Goal: Information Seeking & Learning: Learn about a topic

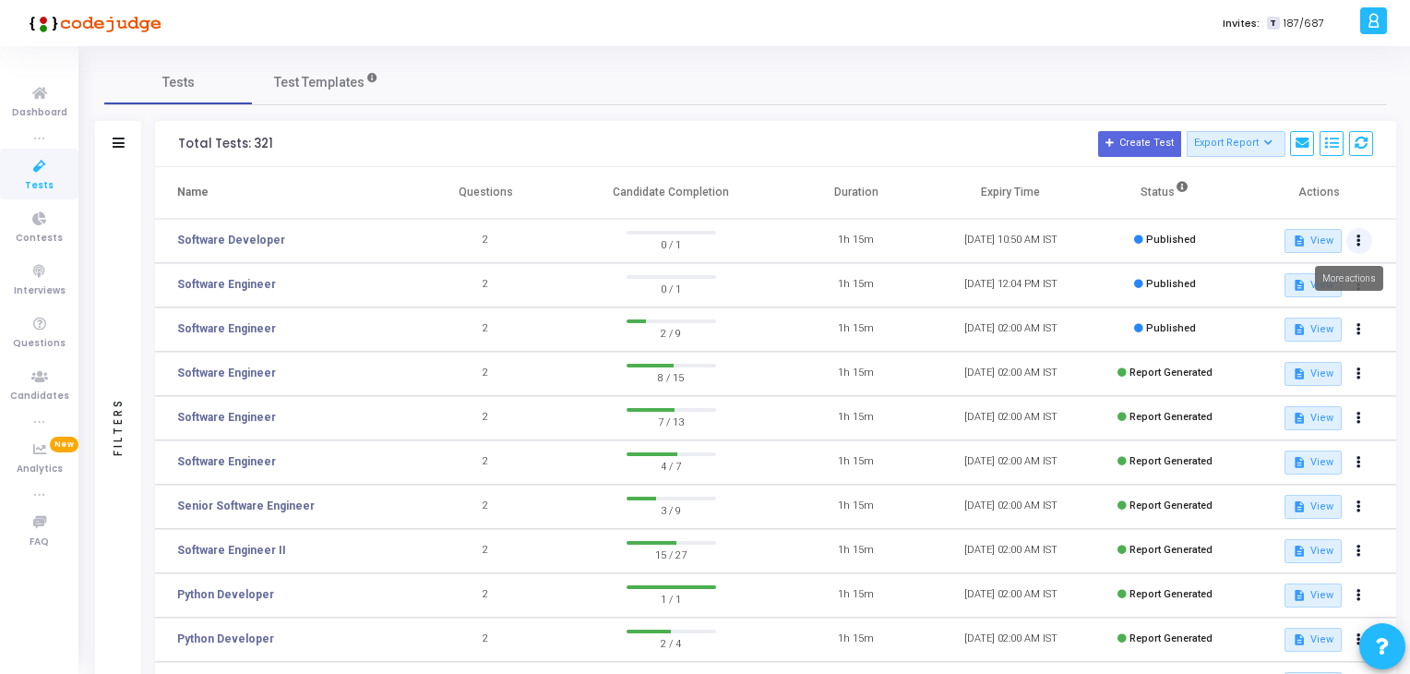
click at [1362, 238] on button at bounding box center [1360, 241] width 26 height 26
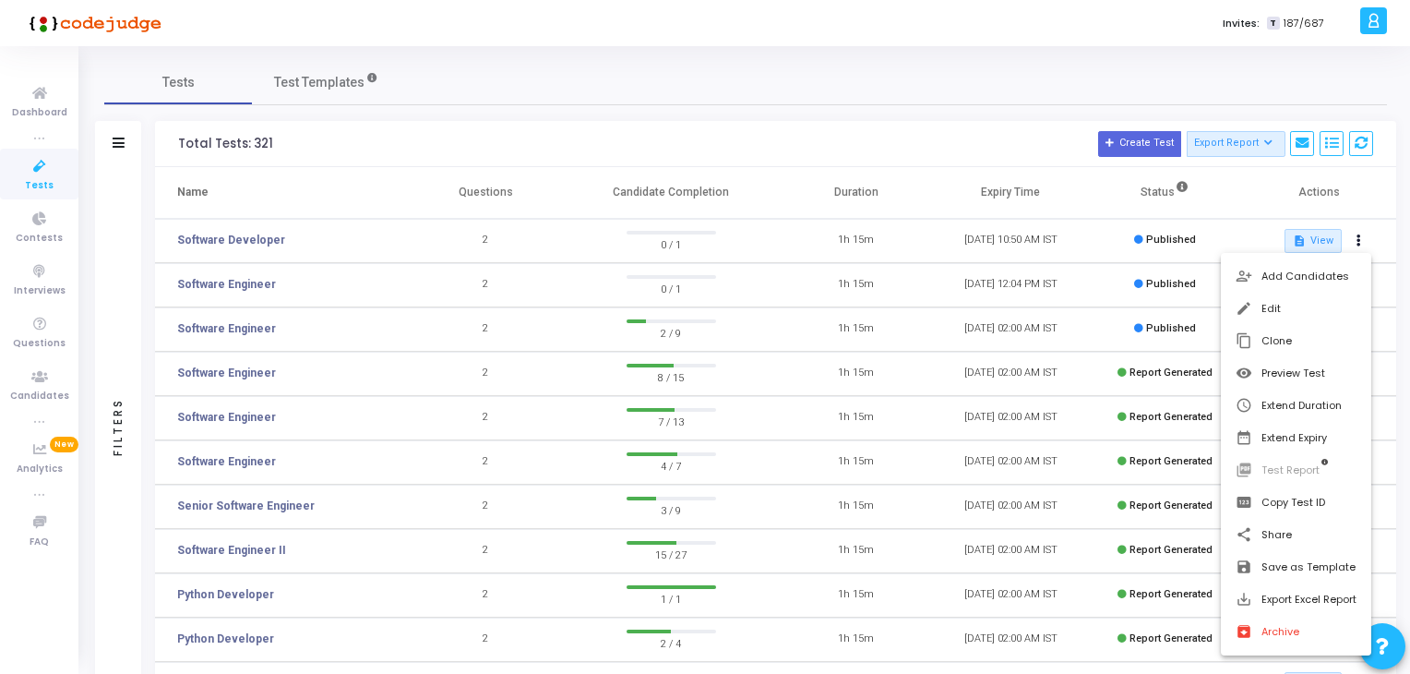
click at [1379, 194] on div at bounding box center [705, 337] width 1410 height 674
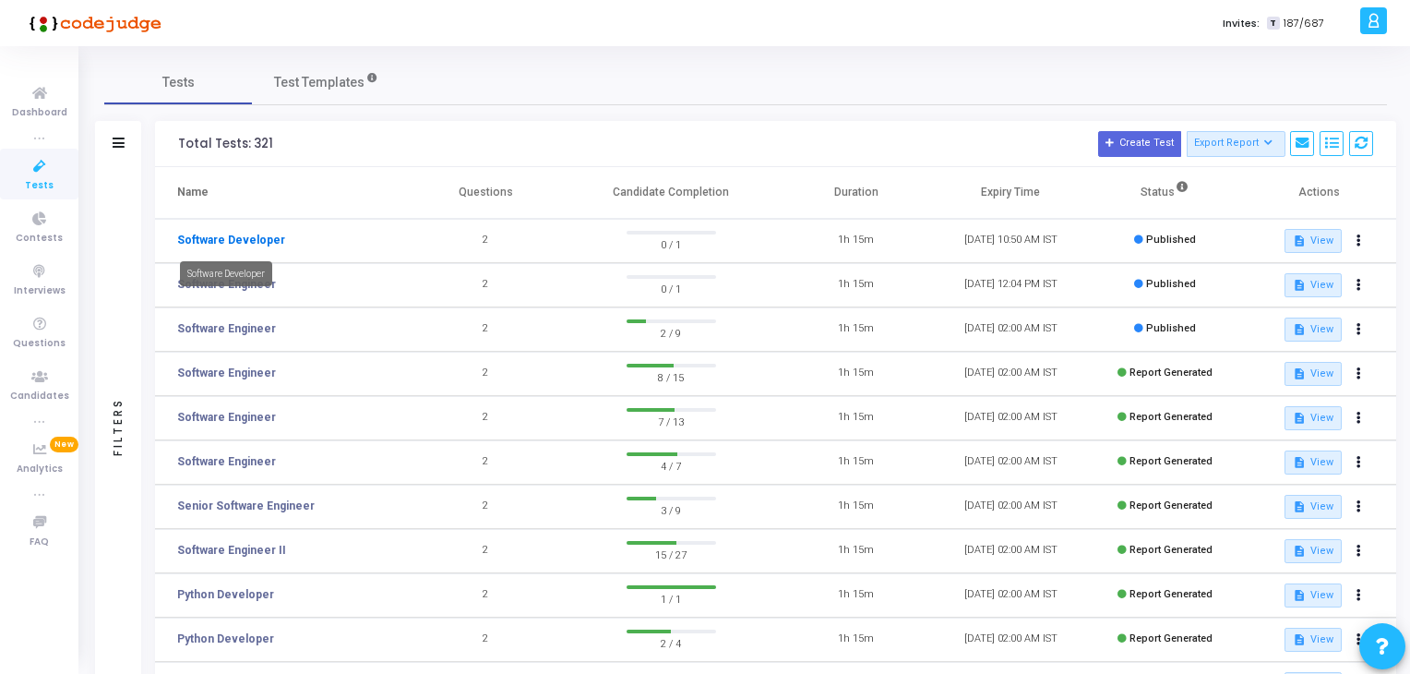
click at [194, 237] on link "Software Developer" at bounding box center [231, 240] width 108 height 17
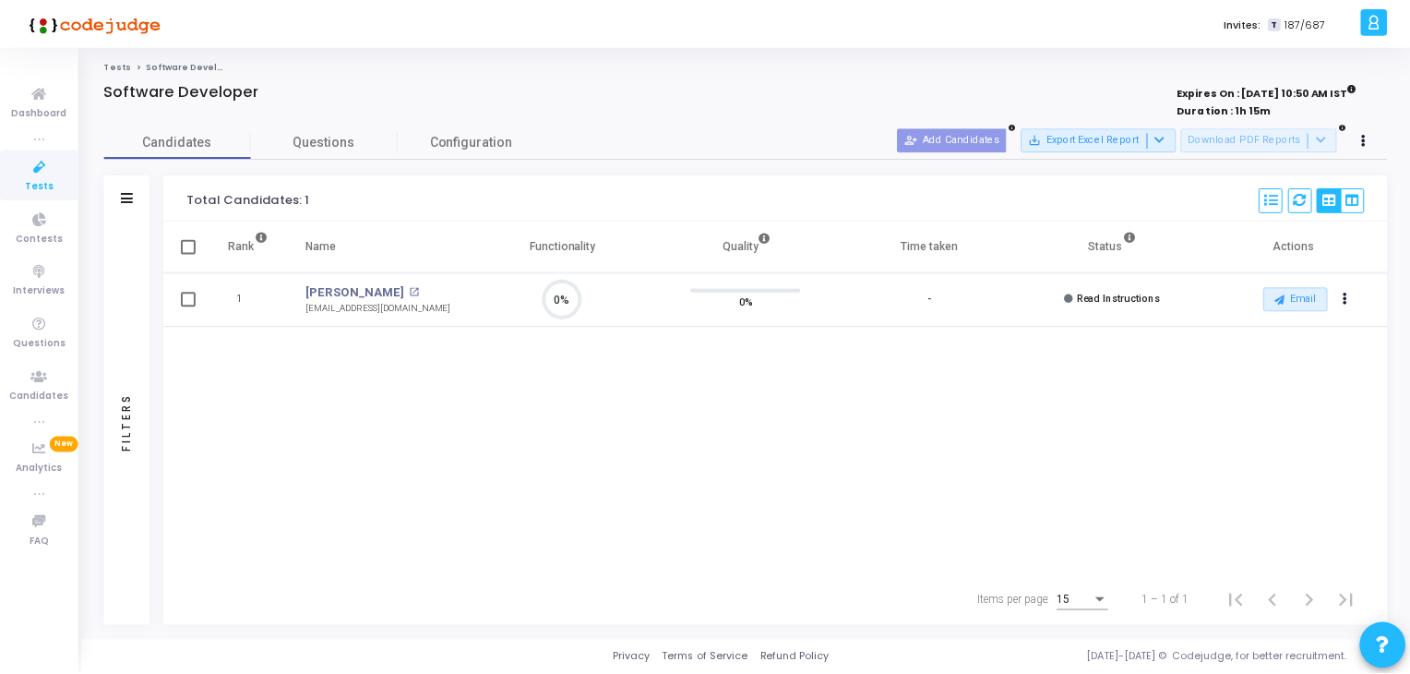
scroll to position [38, 47]
click at [464, 134] on span "Configuration" at bounding box center [473, 141] width 83 height 19
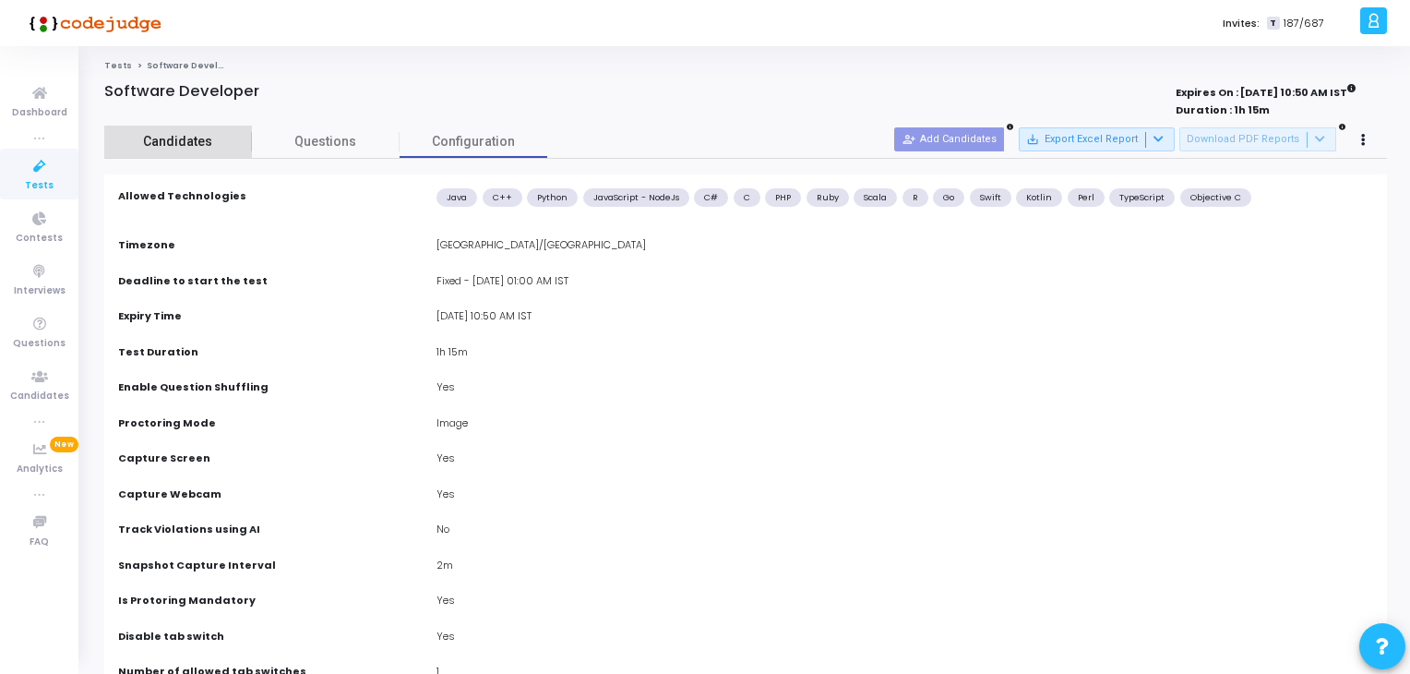
click at [245, 138] on span "Candidates" at bounding box center [178, 141] width 148 height 19
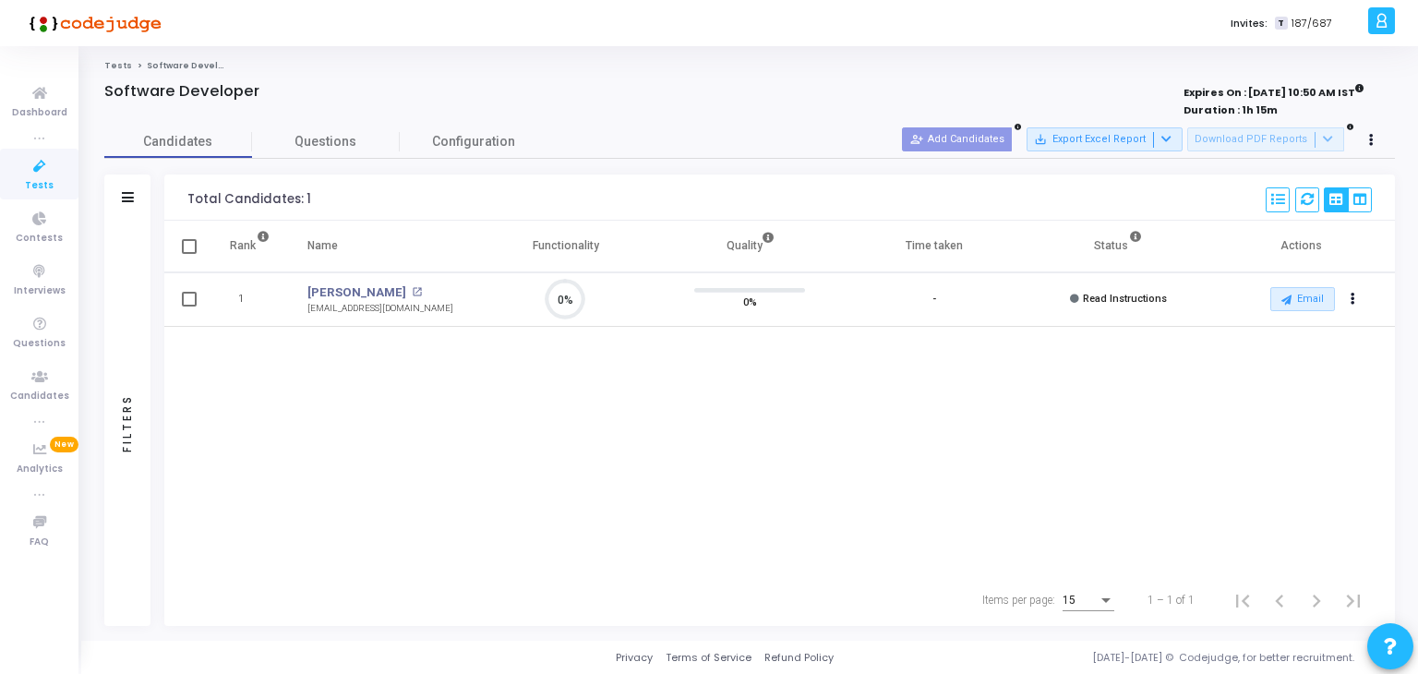
click at [36, 166] on icon at bounding box center [39, 166] width 39 height 23
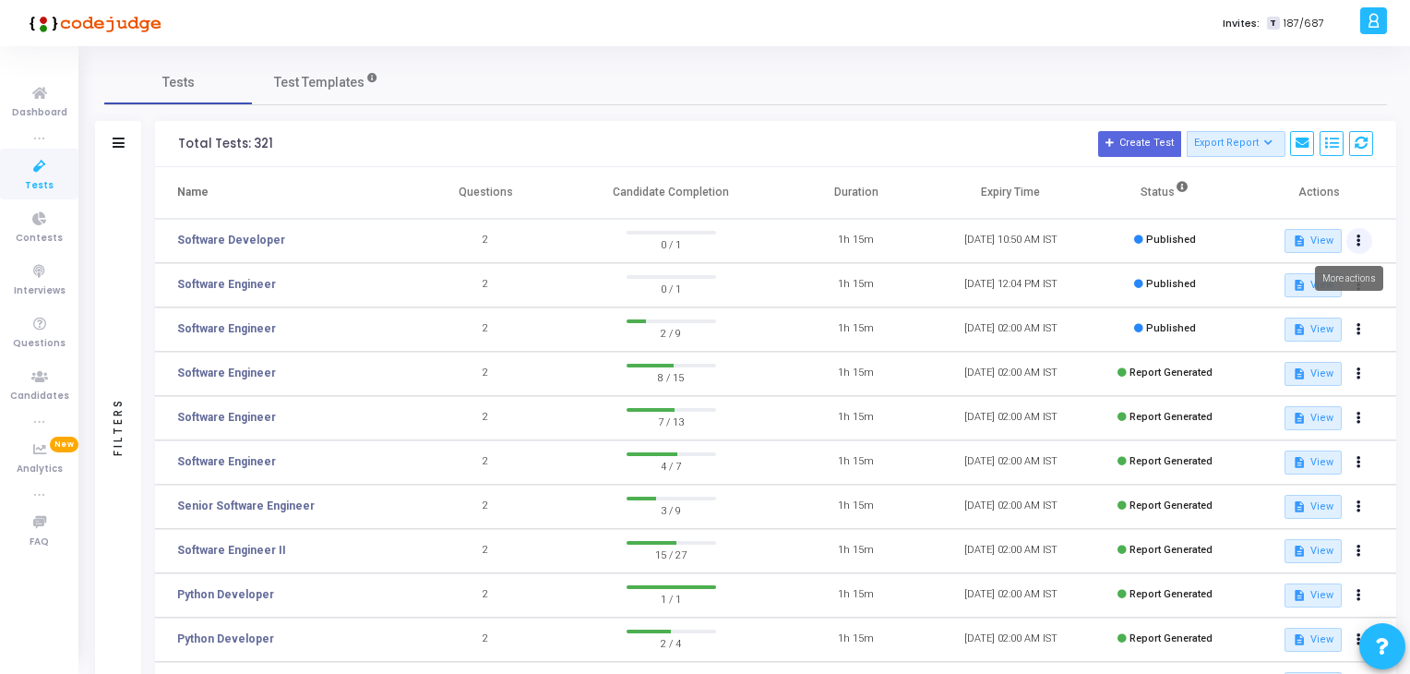
click at [1356, 246] on button at bounding box center [1360, 241] width 26 height 26
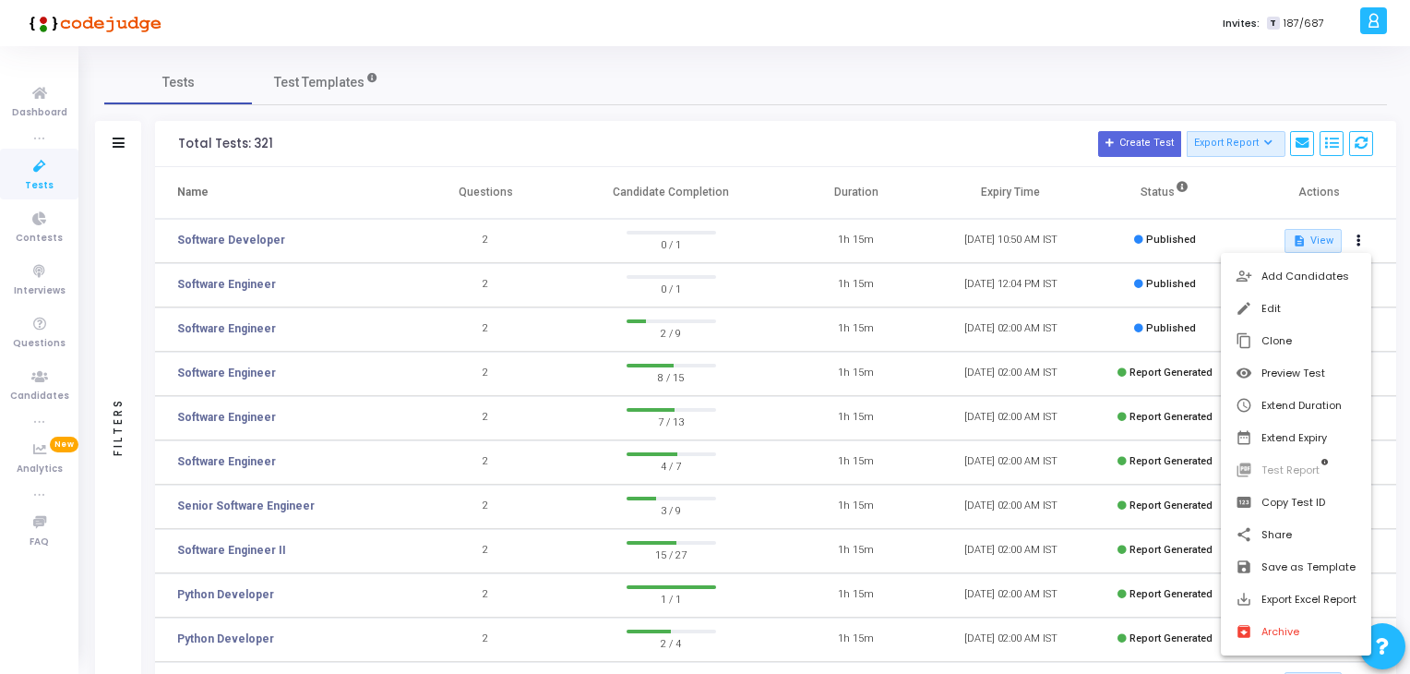
click at [1381, 243] on div at bounding box center [705, 337] width 1410 height 674
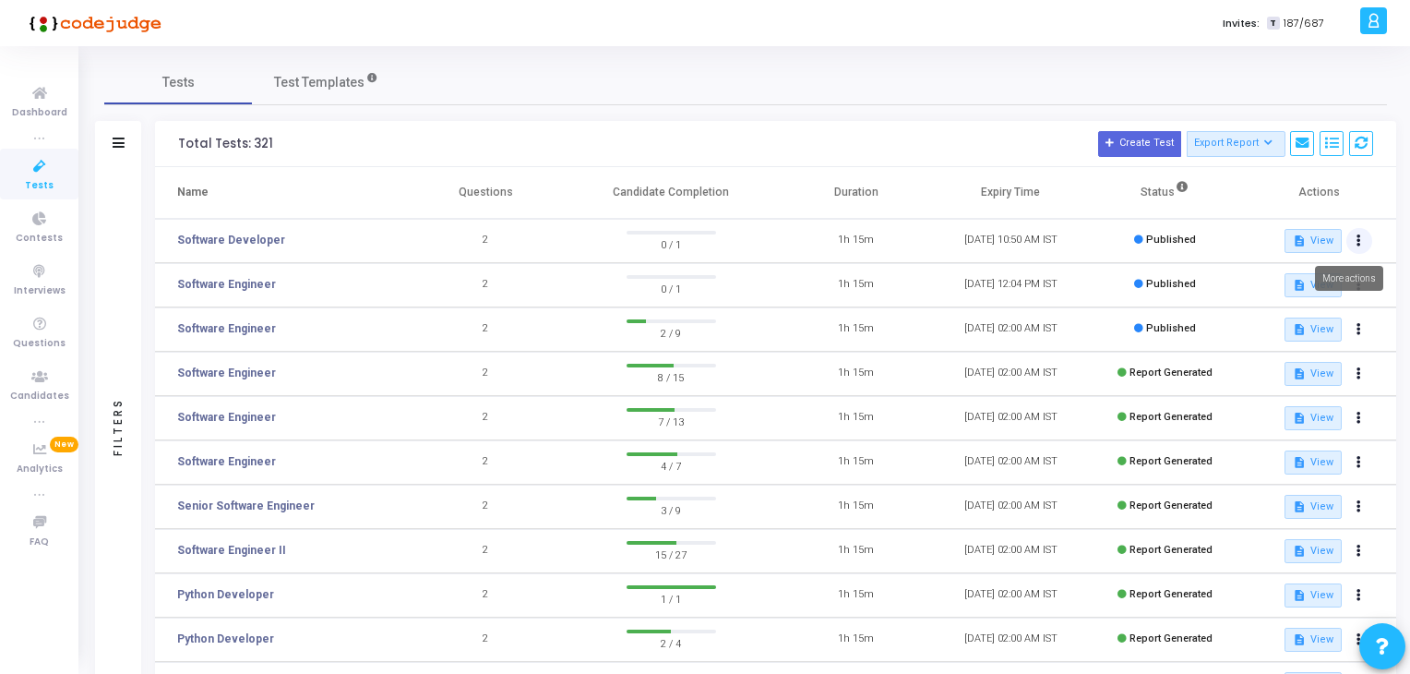
click at [1366, 244] on button at bounding box center [1360, 241] width 26 height 26
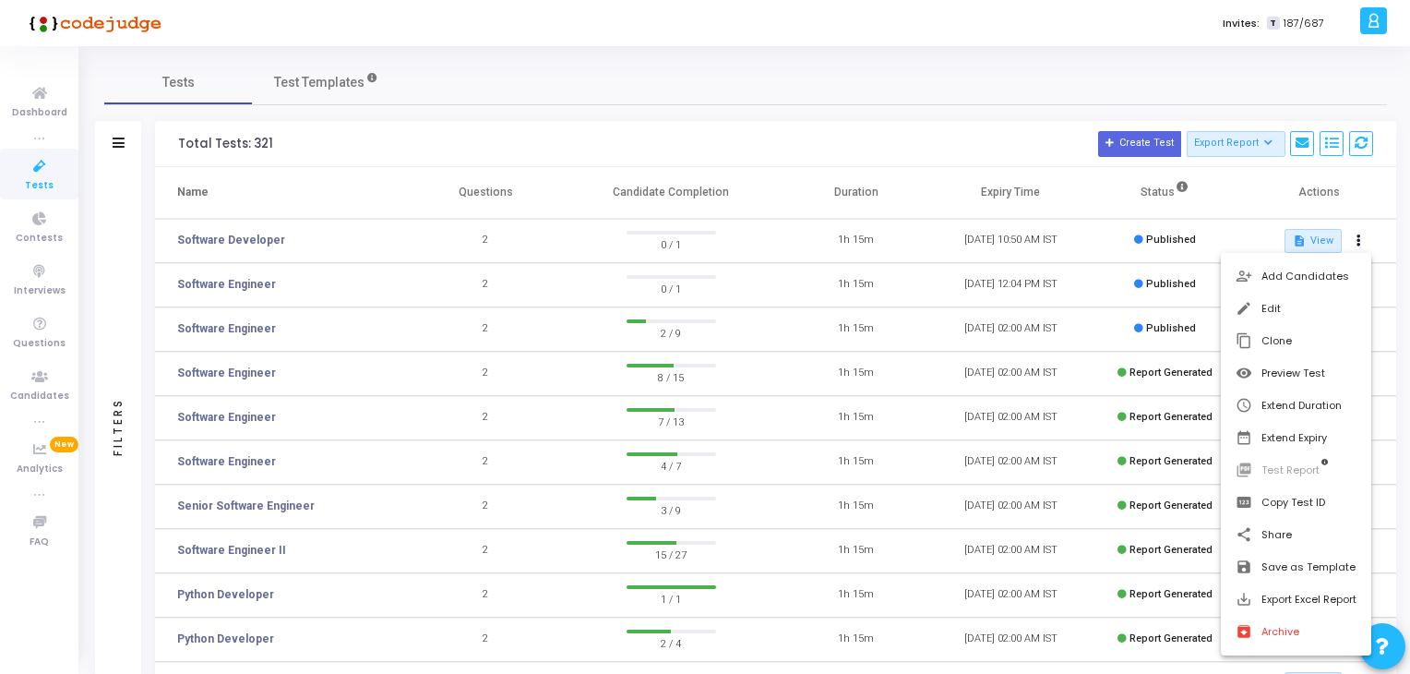
click at [812, 62] on div at bounding box center [705, 337] width 1410 height 674
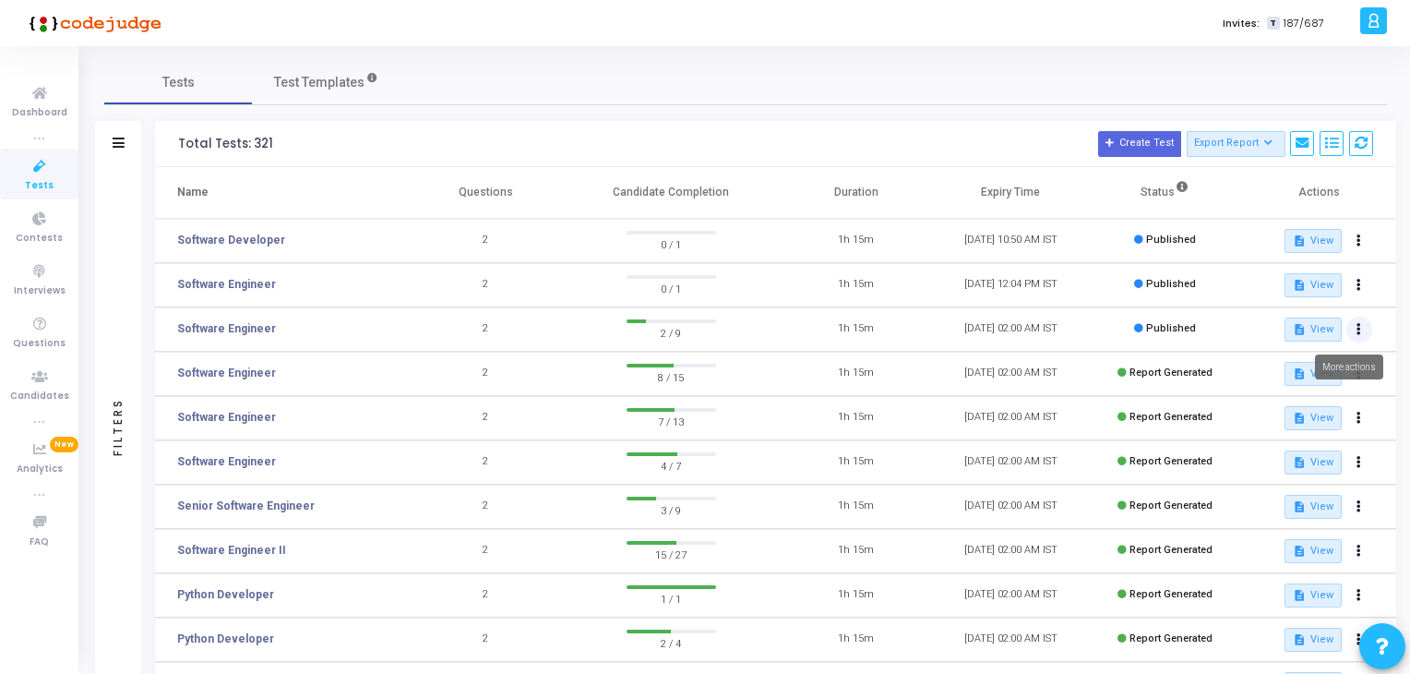
click at [1367, 333] on button at bounding box center [1360, 330] width 26 height 26
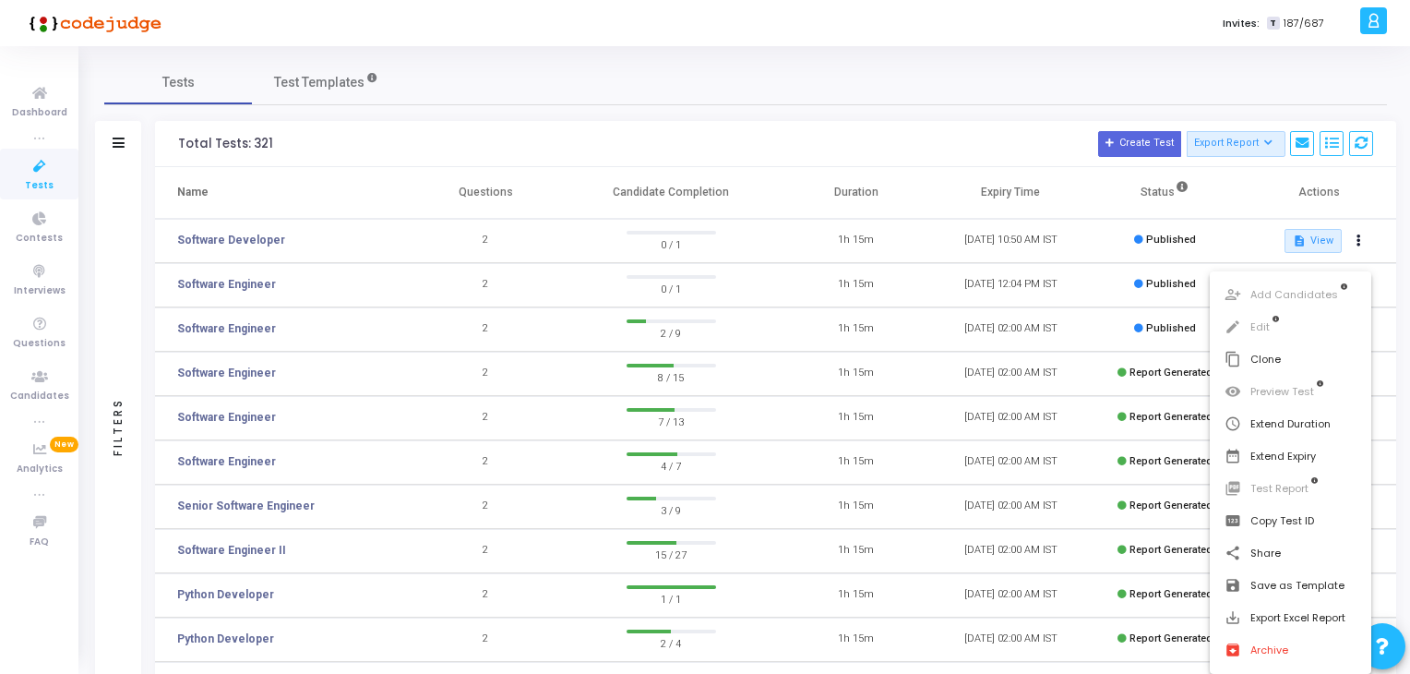
click at [223, 374] on div at bounding box center [705, 337] width 1410 height 674
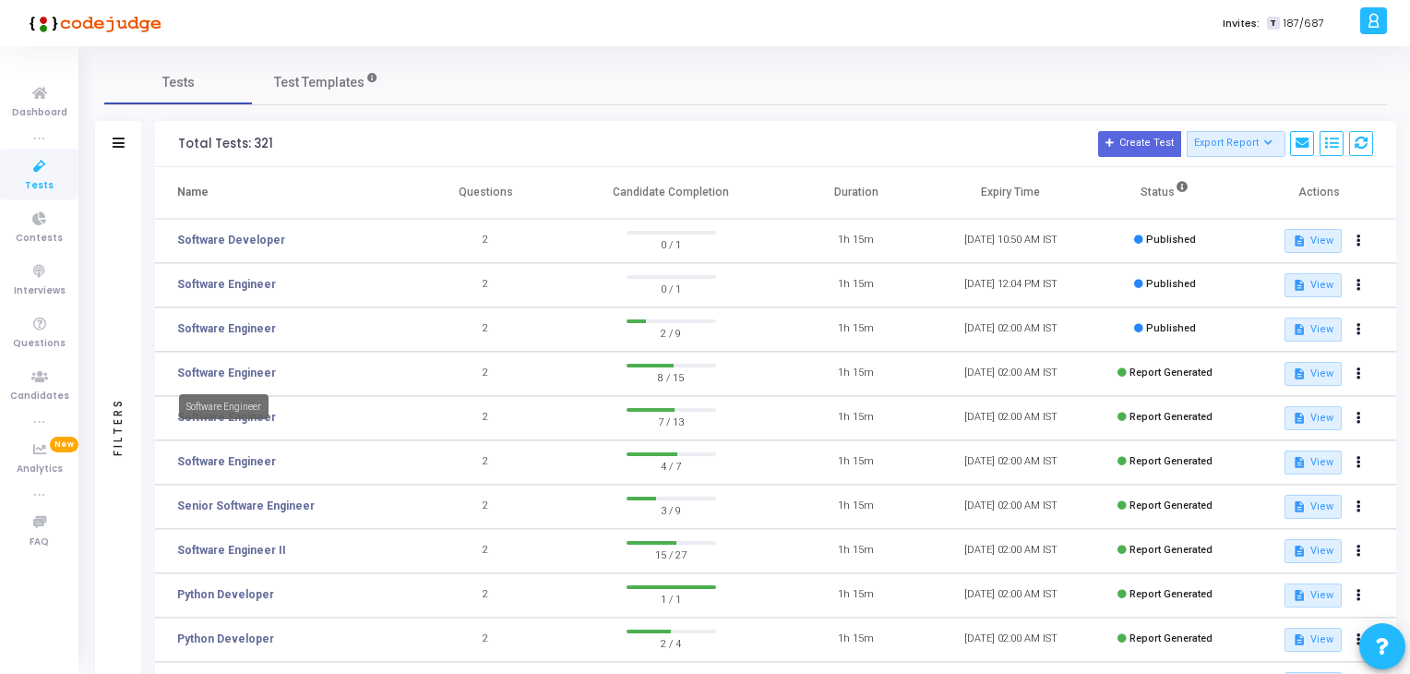
click at [223, 374] on link "Software Engineer" at bounding box center [226, 373] width 99 height 17
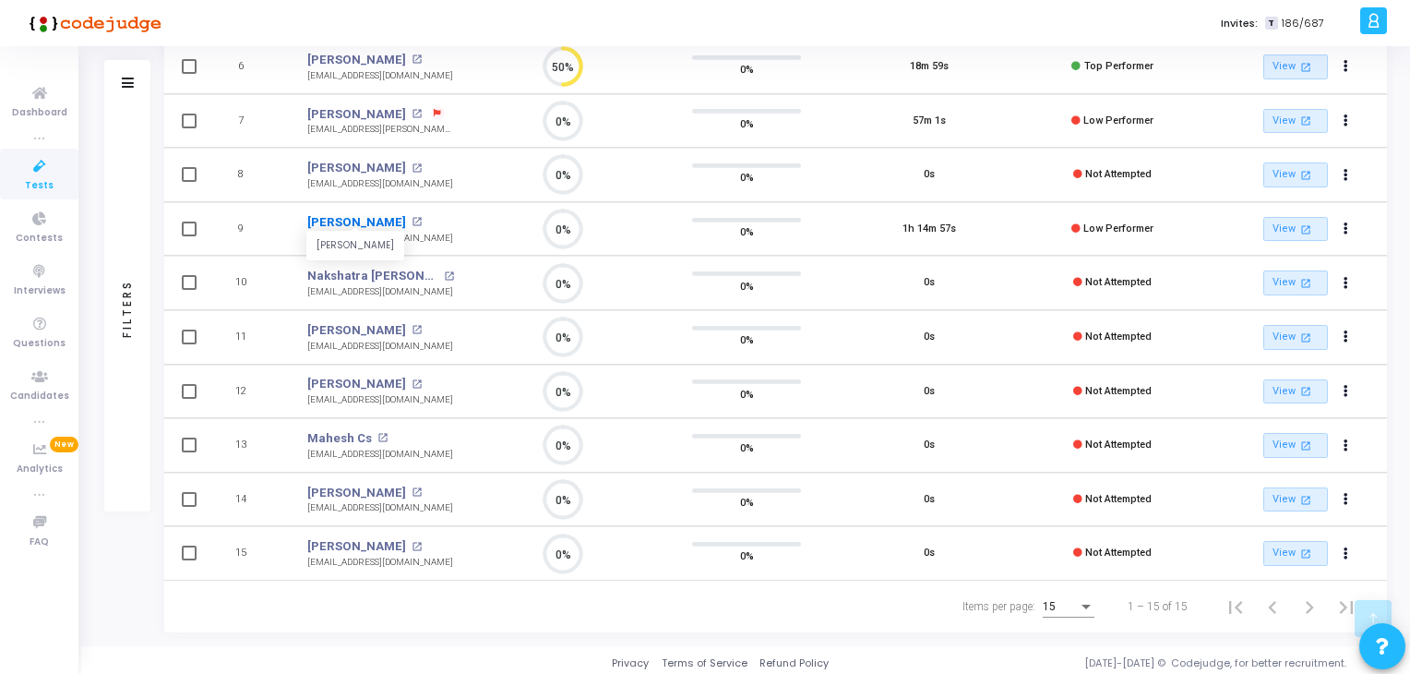
click at [355, 217] on link "[PERSON_NAME]" at bounding box center [356, 222] width 99 height 18
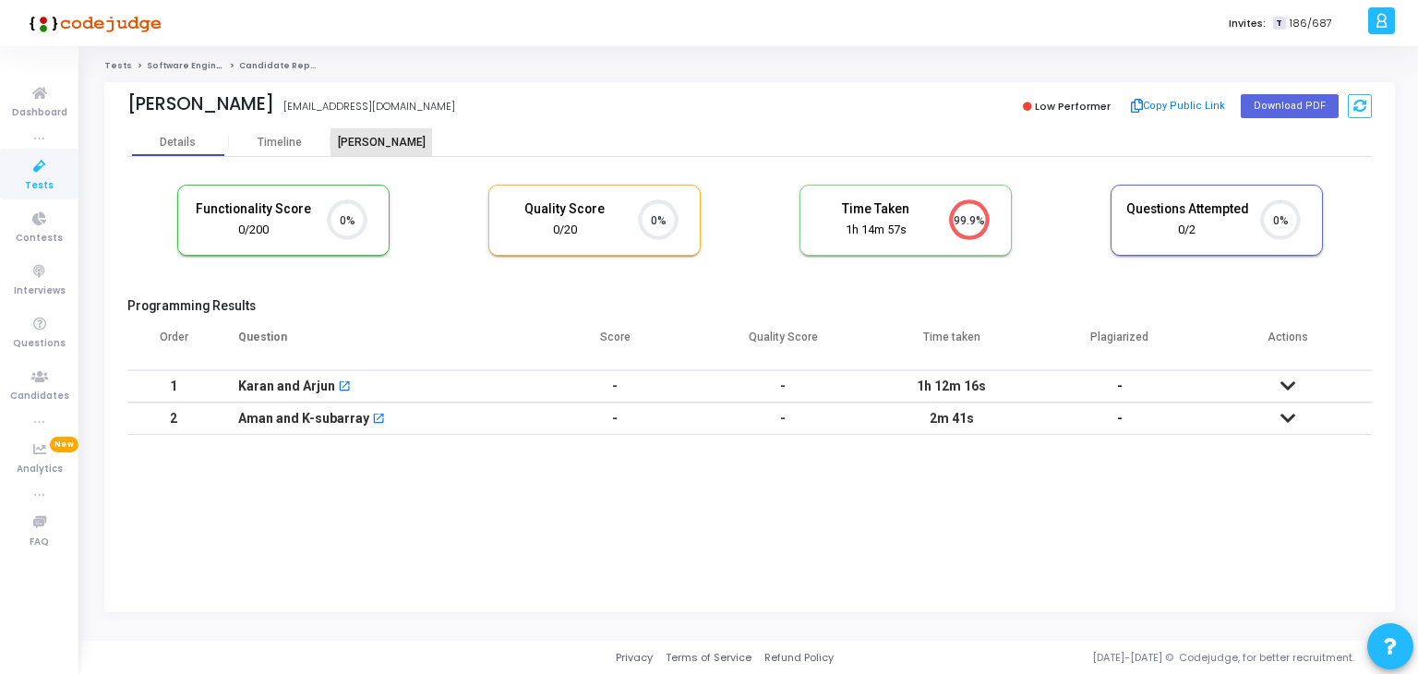
click at [377, 153] on div "[PERSON_NAME]" at bounding box center [381, 142] width 102 height 28
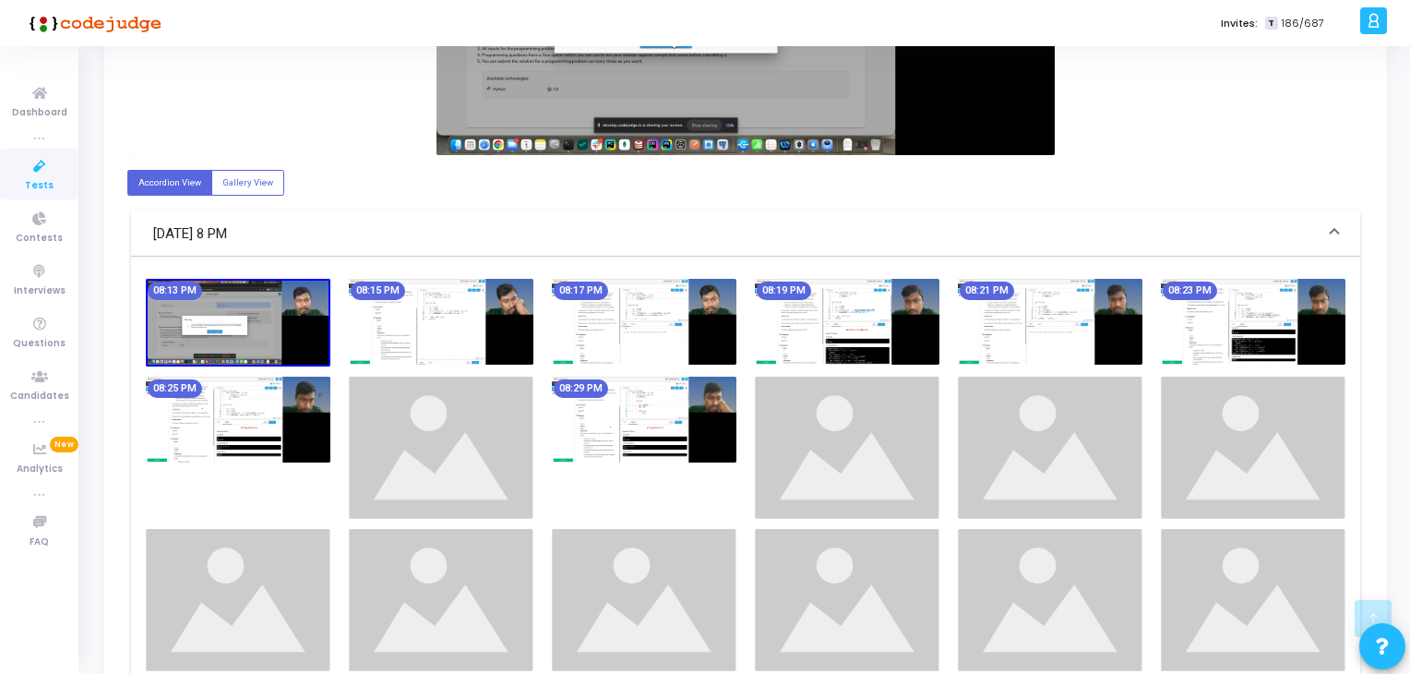
click at [830, 305] on img at bounding box center [847, 322] width 185 height 86
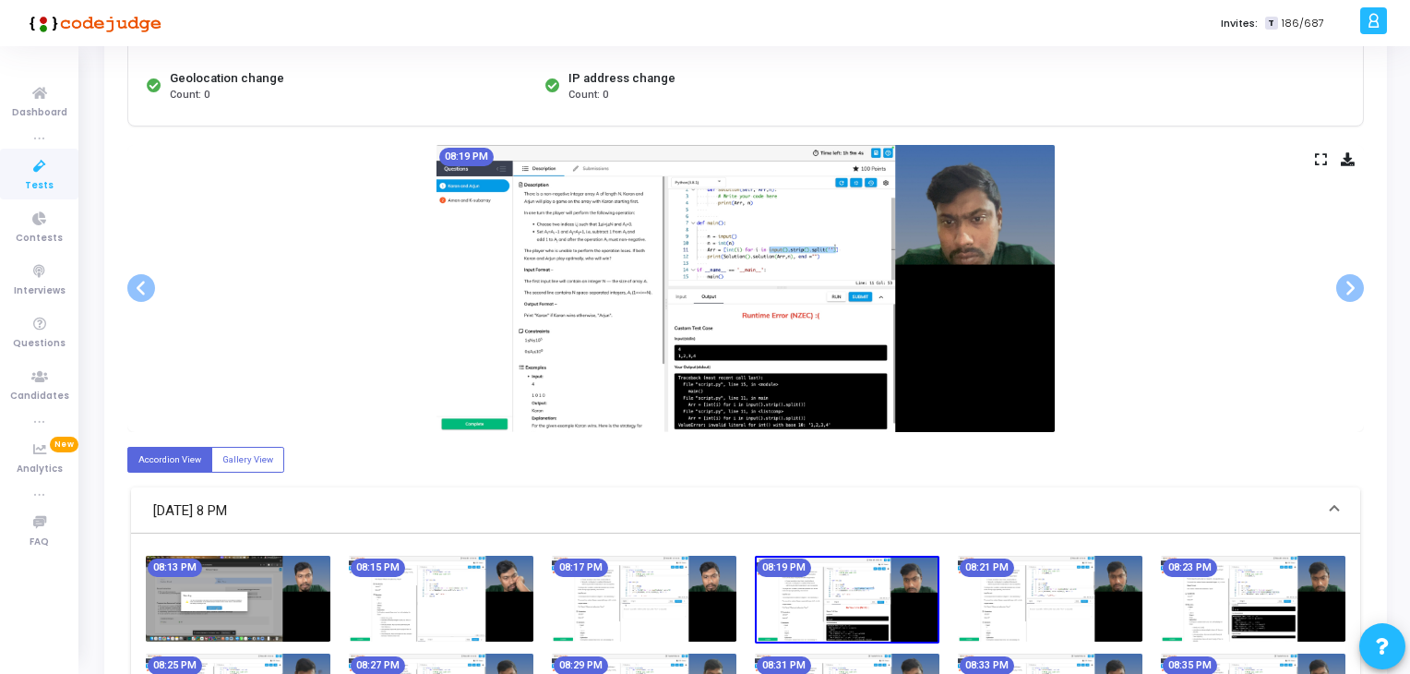
click at [1074, 567] on img at bounding box center [1050, 599] width 185 height 86
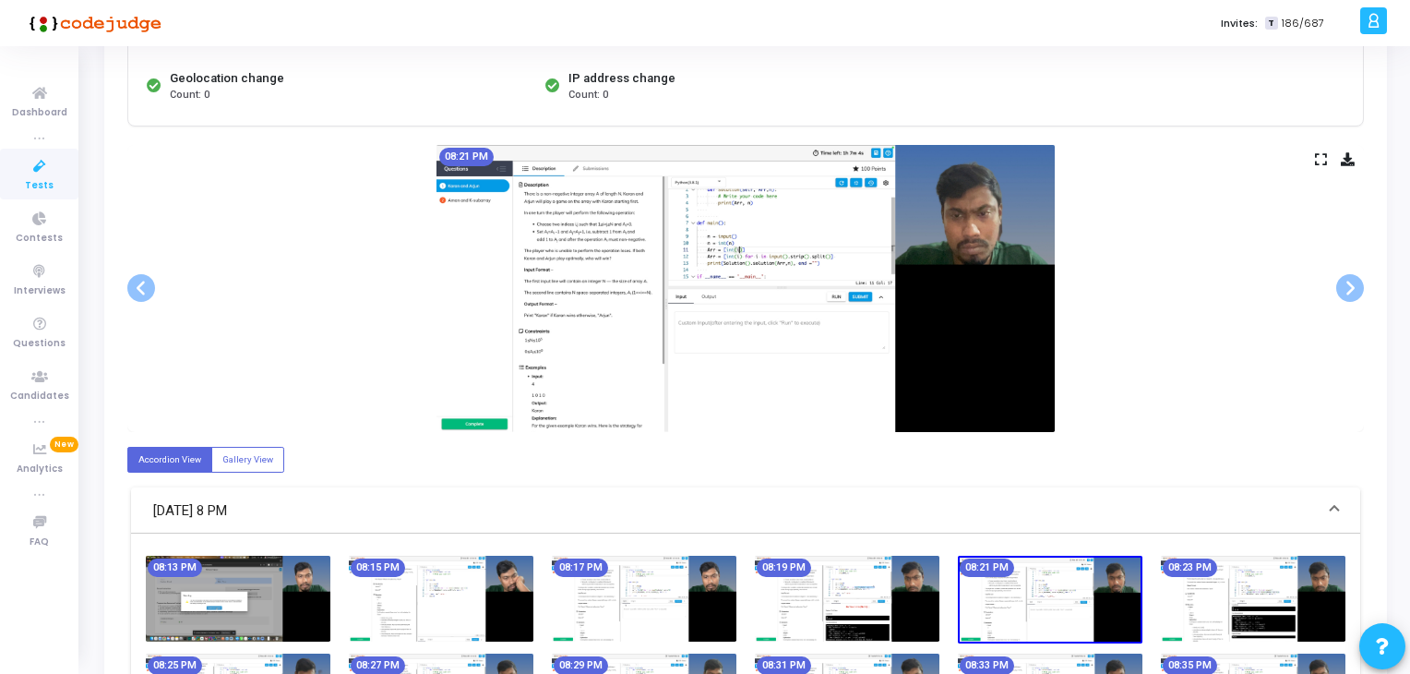
click at [1204, 581] on img at bounding box center [1253, 599] width 185 height 86
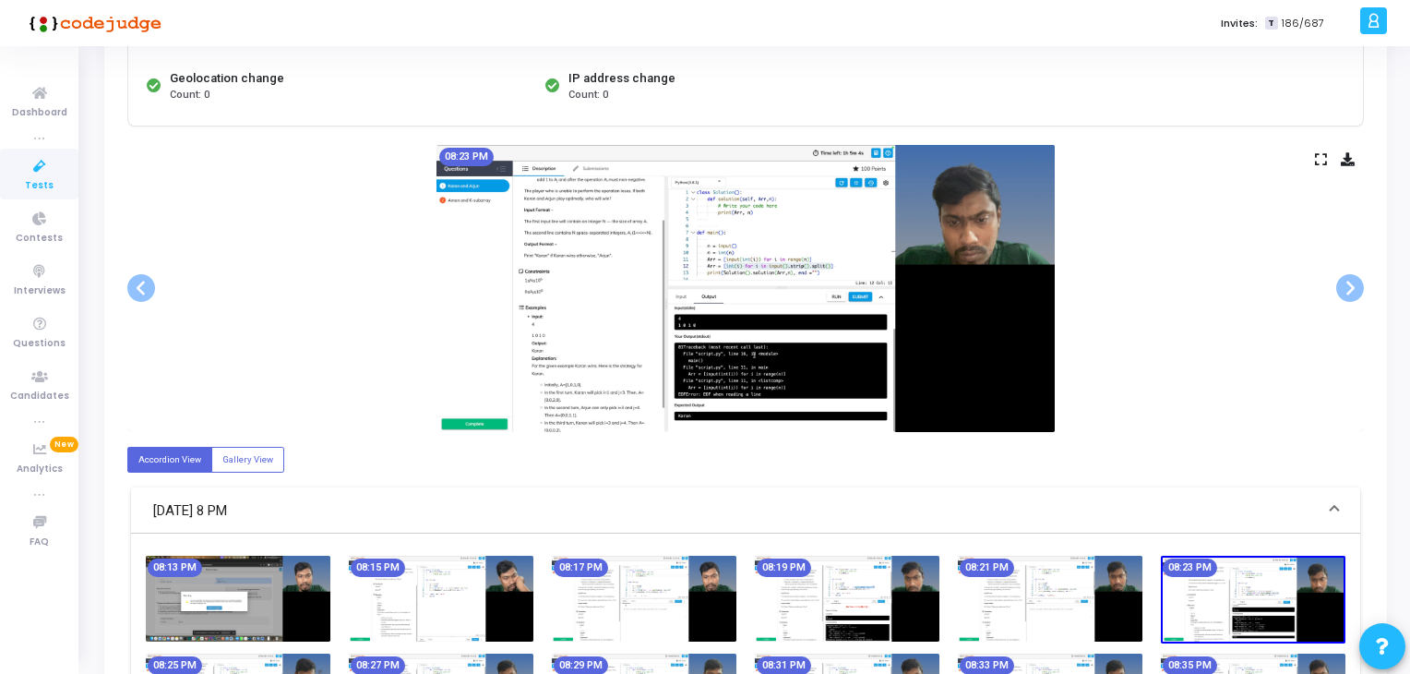
click at [1317, 581] on img at bounding box center [1253, 600] width 185 height 88
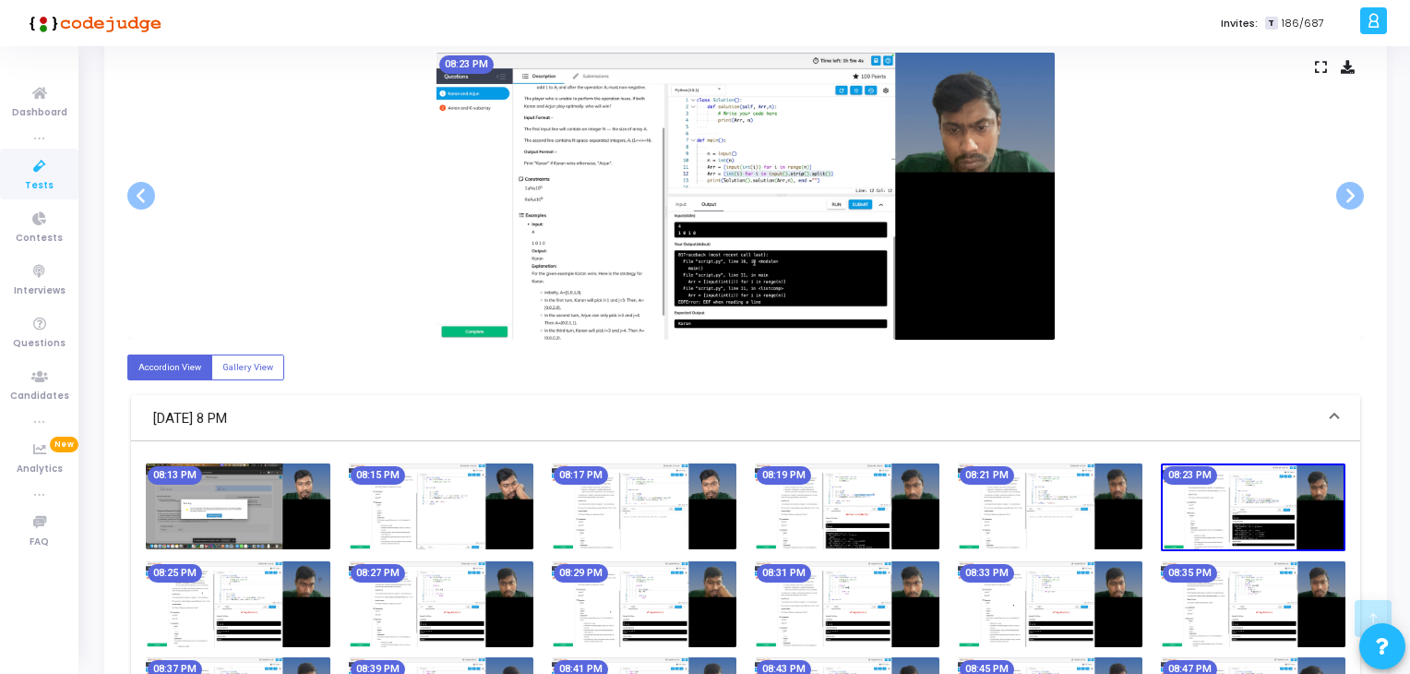
click at [889, 612] on img at bounding box center [847, 604] width 185 height 86
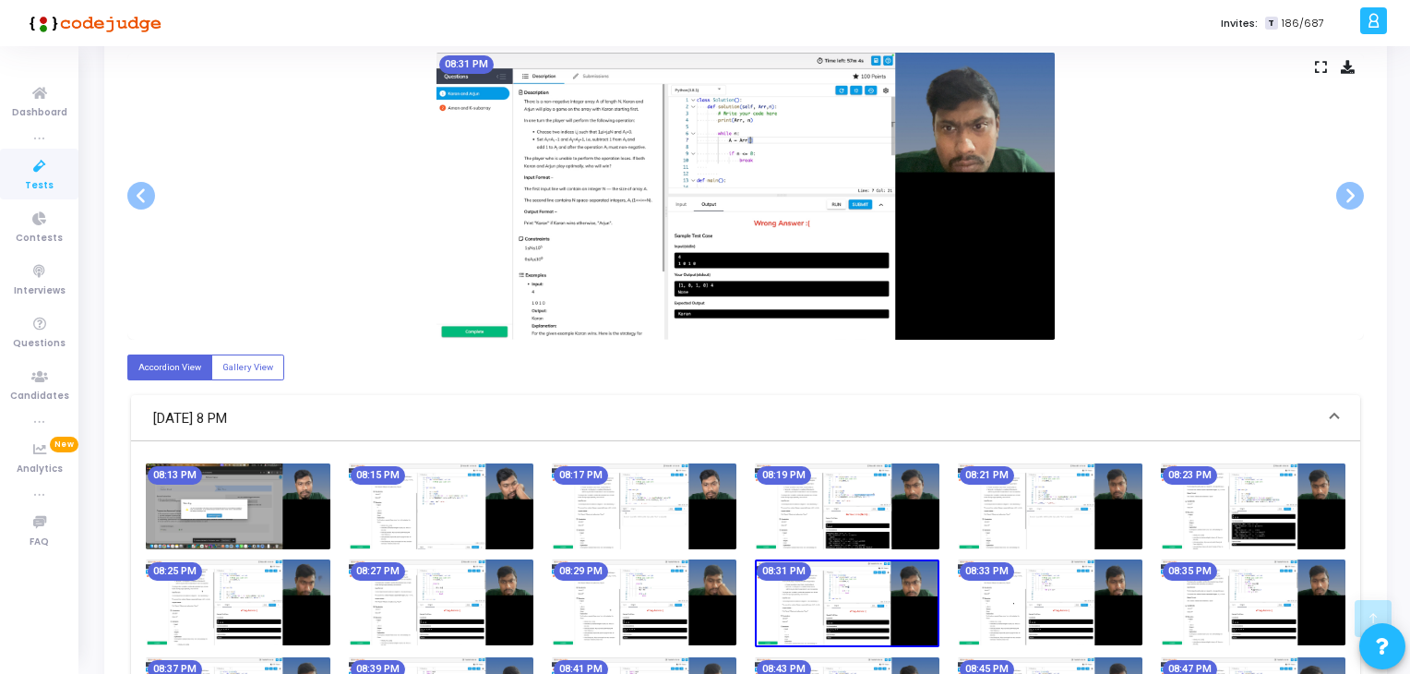
click at [710, 653] on div "08:13 PM 08:15 PM 08:17 PM 08:19 PM 08:21 PM 08:23 PM 08:25 PM 08:27 PM 08:29 P…" at bounding box center [746, 655] width 1218 height 385
click at [509, 629] on img at bounding box center [441, 602] width 185 height 86
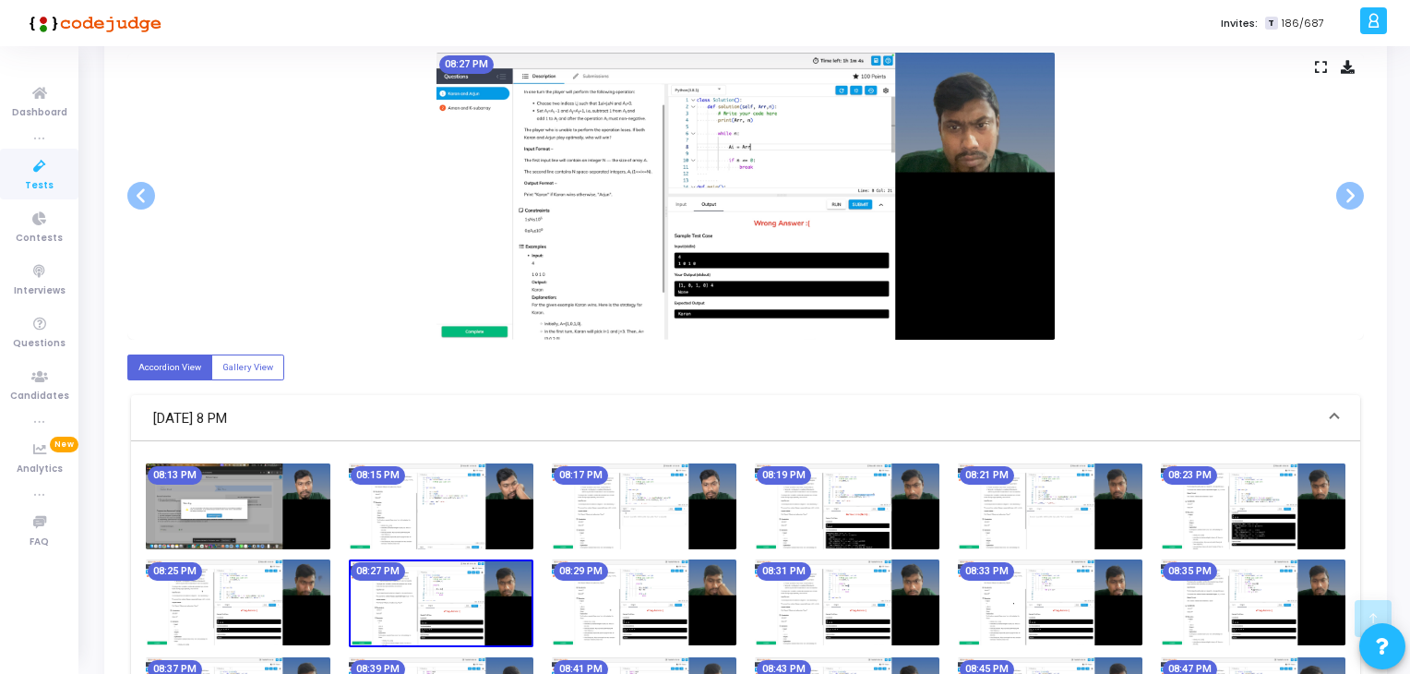
click at [292, 610] on img at bounding box center [238, 602] width 185 height 86
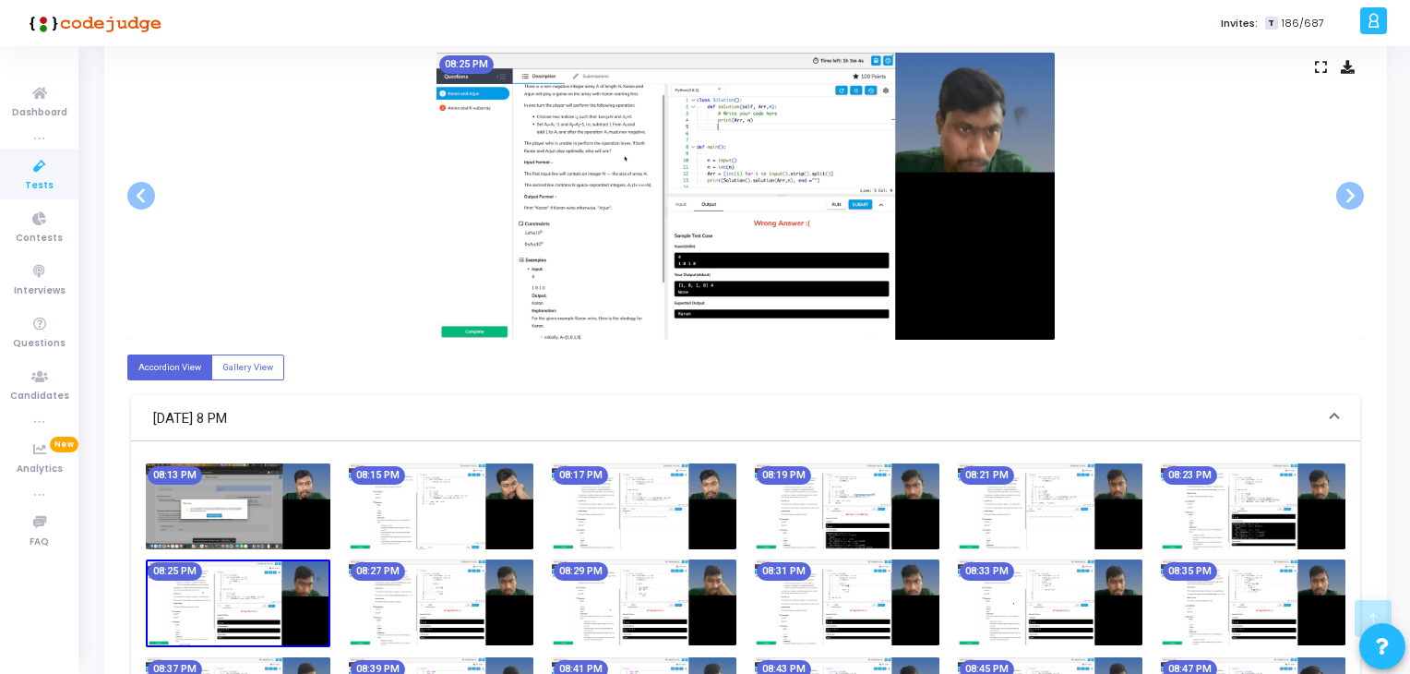
click at [263, 573] on img at bounding box center [238, 603] width 185 height 88
click at [278, 501] on img at bounding box center [238, 506] width 185 height 86
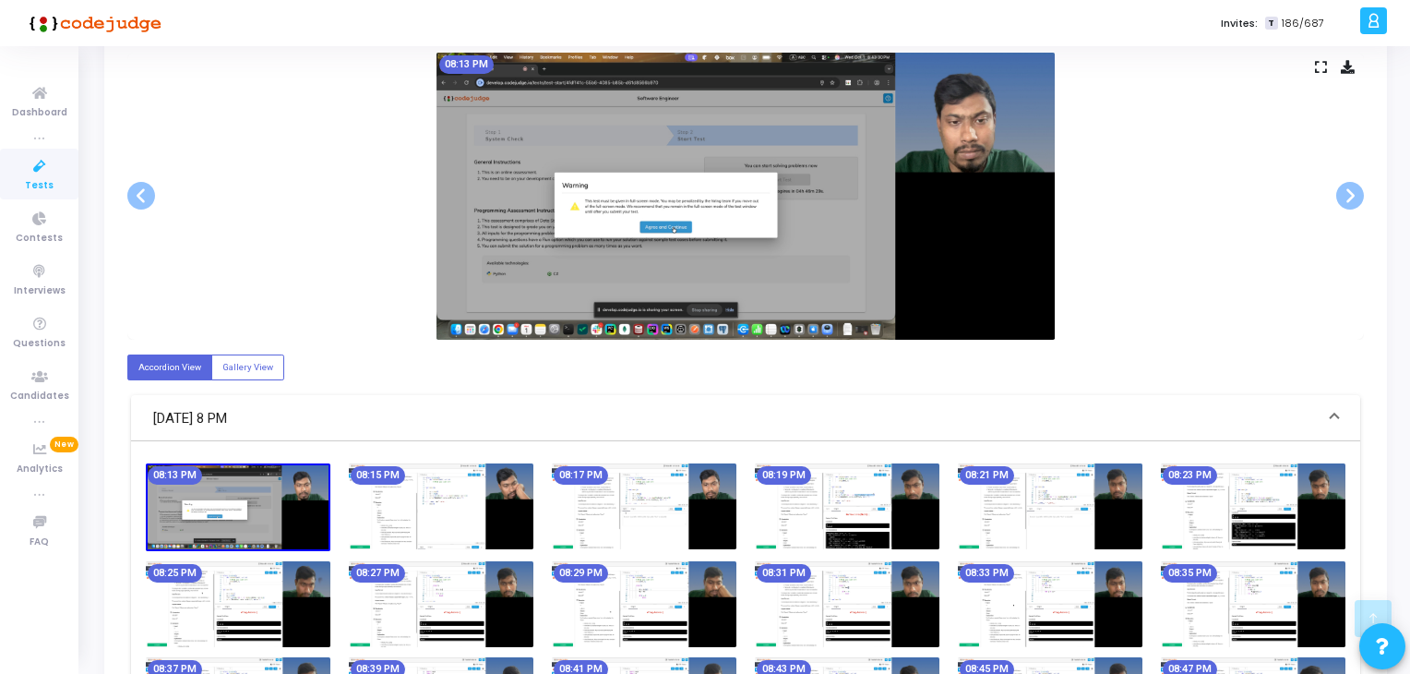
click at [278, 499] on img at bounding box center [238, 507] width 185 height 88
click at [447, 527] on img at bounding box center [441, 506] width 185 height 86
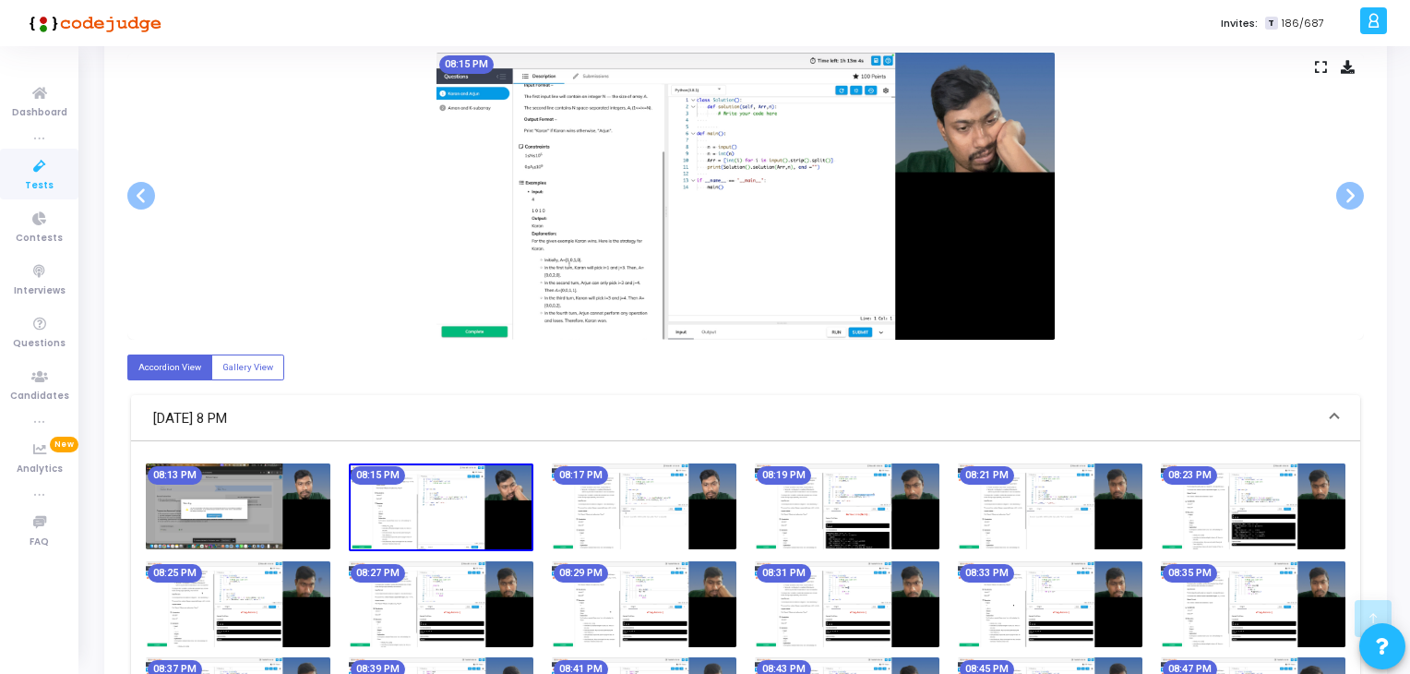
click at [651, 536] on img at bounding box center [644, 506] width 185 height 86
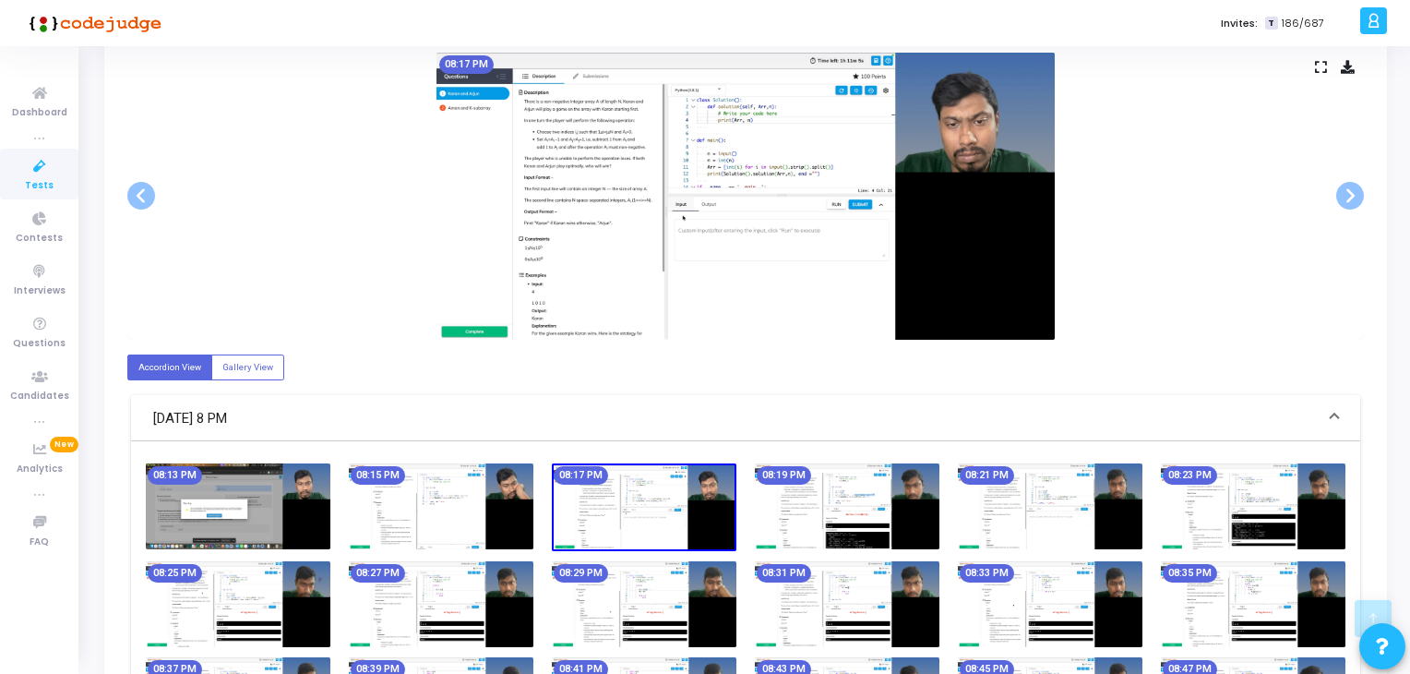
click at [823, 556] on div "08:13 PM 08:15 PM 08:17 PM 08:19 PM 08:21 PM 08:23 PM 08:25 PM 08:27 PM 08:29 P…" at bounding box center [746, 655] width 1218 height 385
click at [998, 561] on img at bounding box center [1050, 604] width 185 height 86
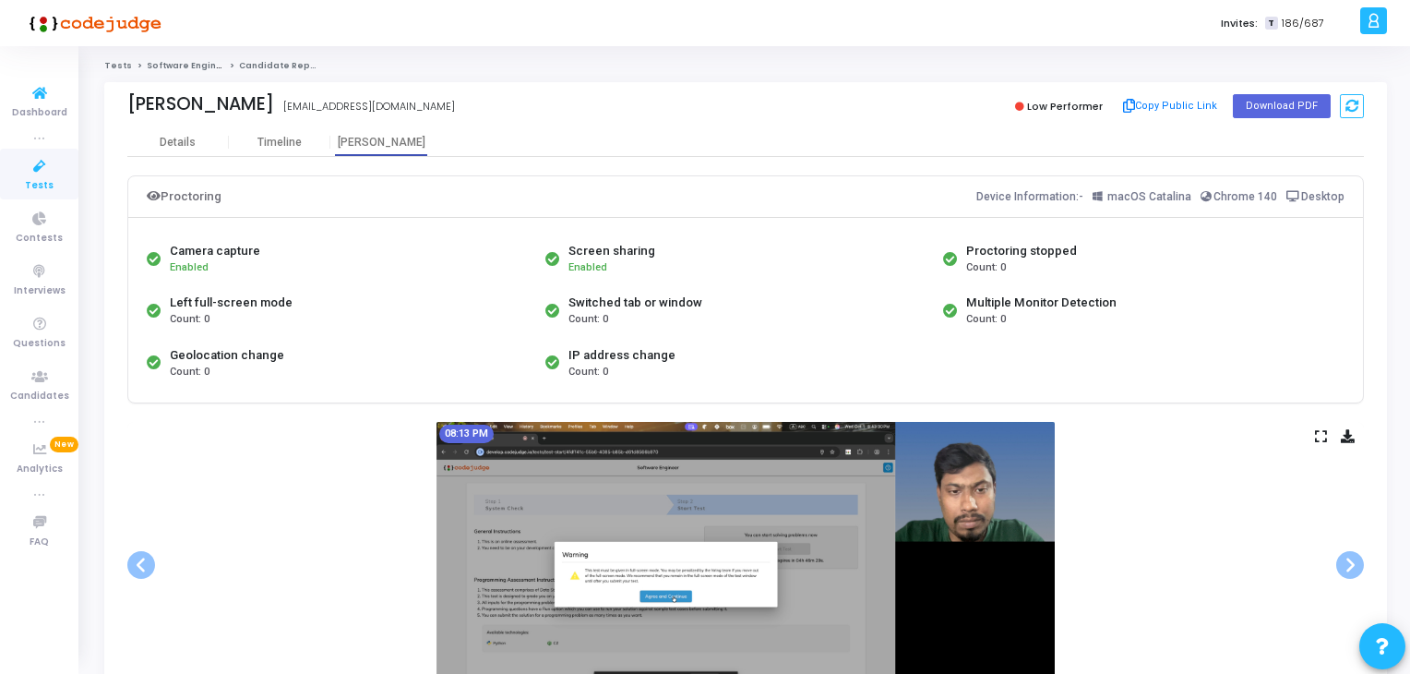
click at [49, 160] on icon at bounding box center [39, 166] width 39 height 23
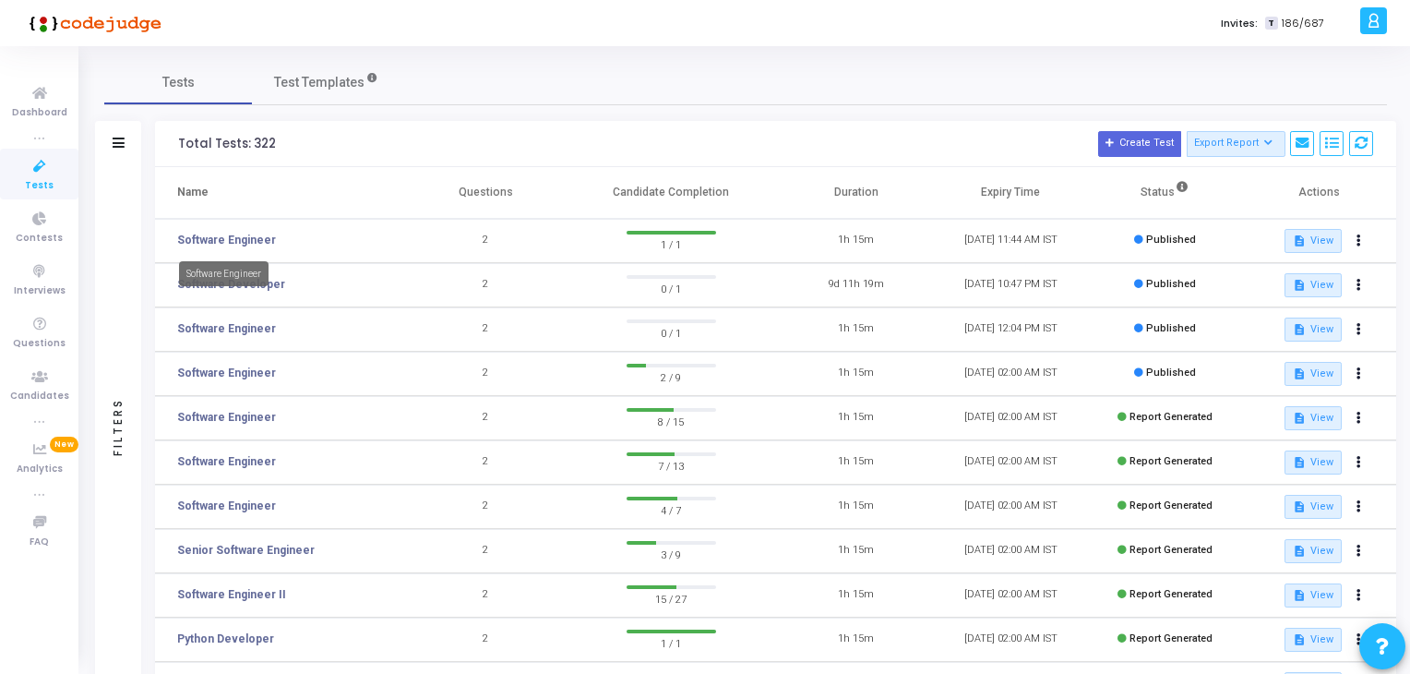
click at [248, 248] on mat-tooltip-component "Software Engineer" at bounding box center [223, 273] width 115 height 51
click at [234, 238] on link "Software Engineer" at bounding box center [226, 240] width 99 height 17
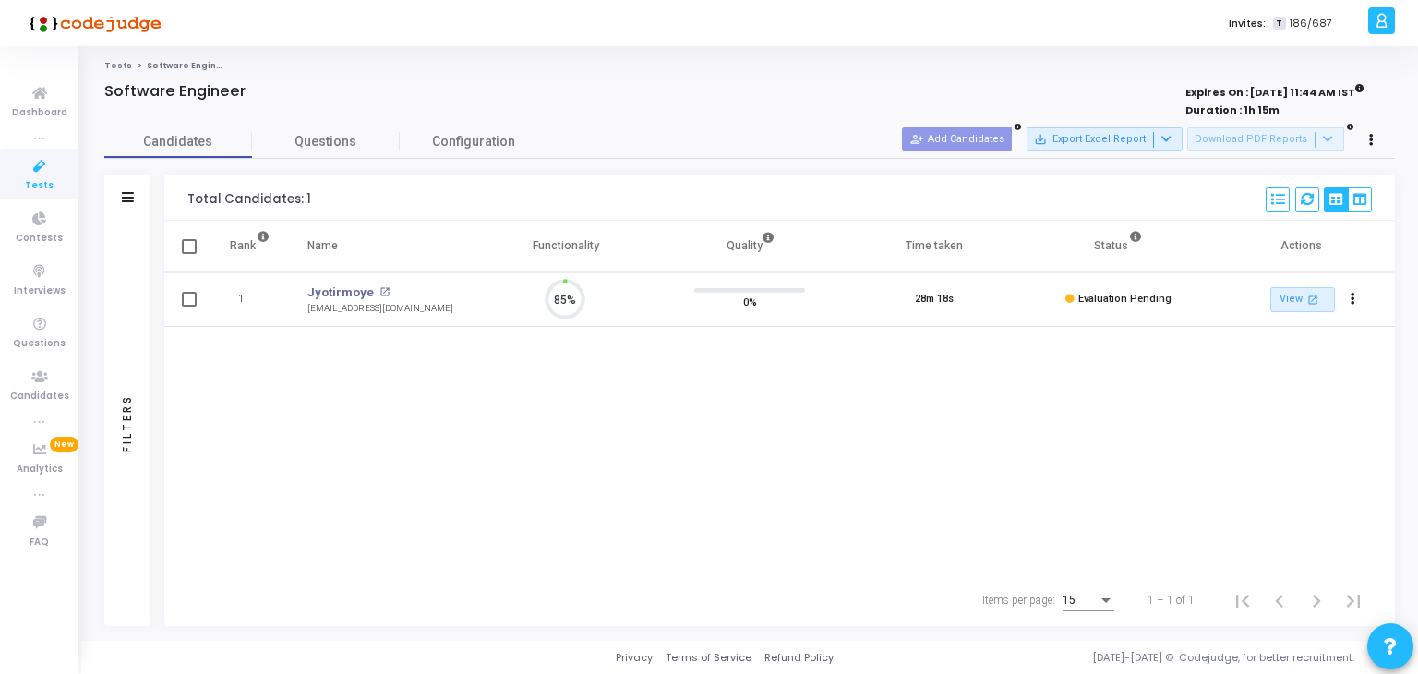
scroll to position [38, 47]
click at [340, 286] on link "Jyotirmoye" at bounding box center [340, 292] width 66 height 18
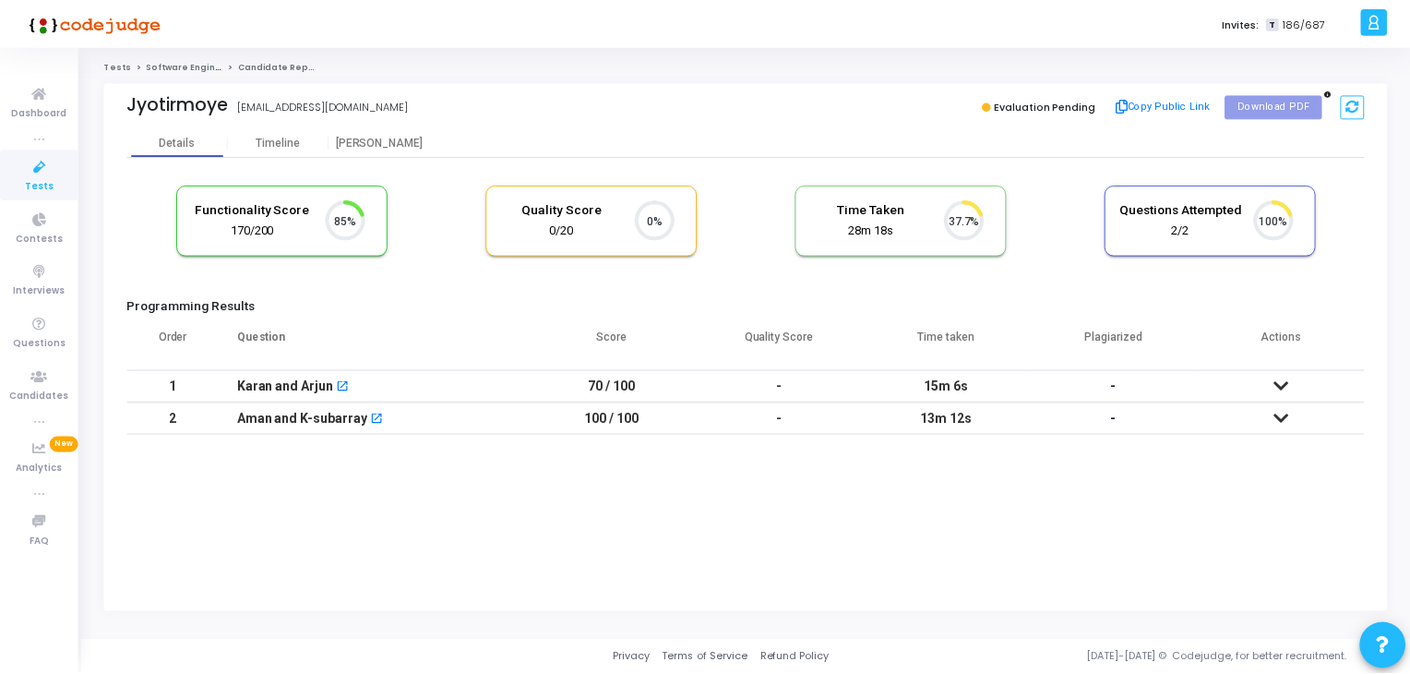
scroll to position [7, 7]
click at [605, 389] on td "70 / 100" at bounding box center [615, 386] width 168 height 32
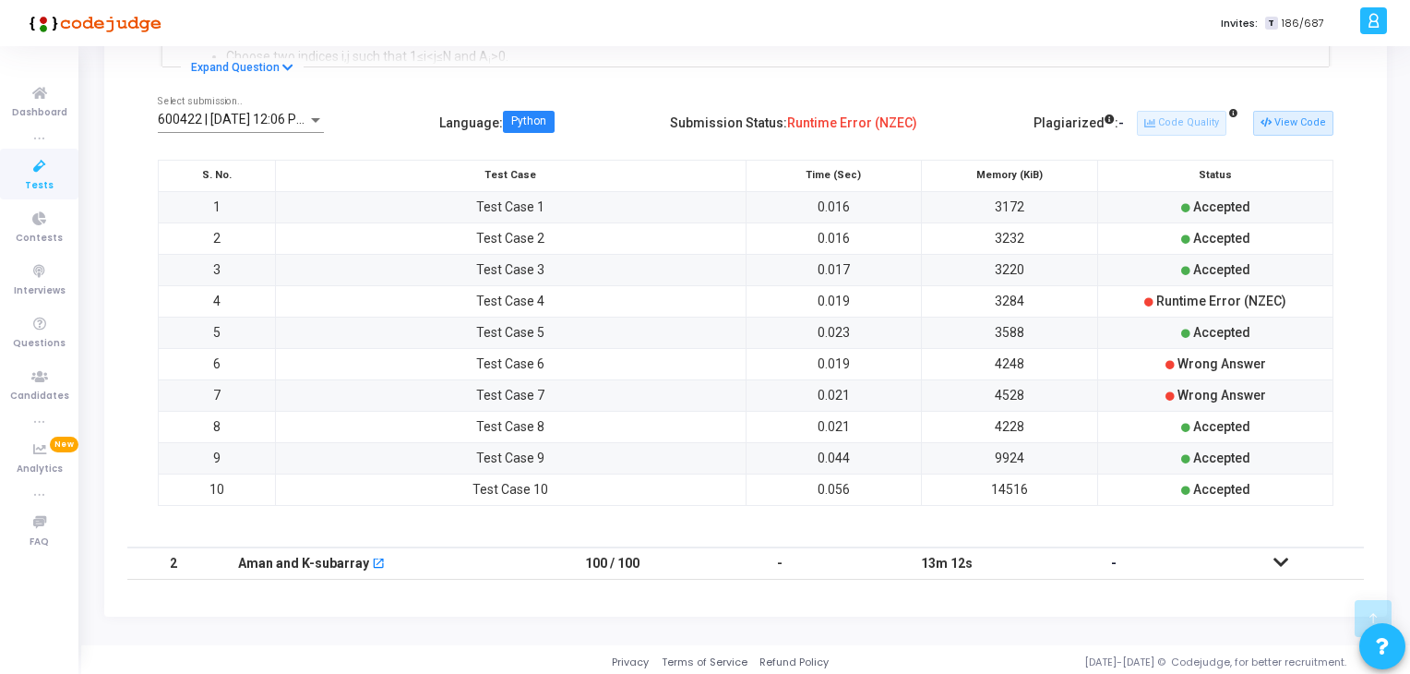
scroll to position [501, 0]
click at [1272, 554] on td at bounding box center [1280, 561] width 167 height 32
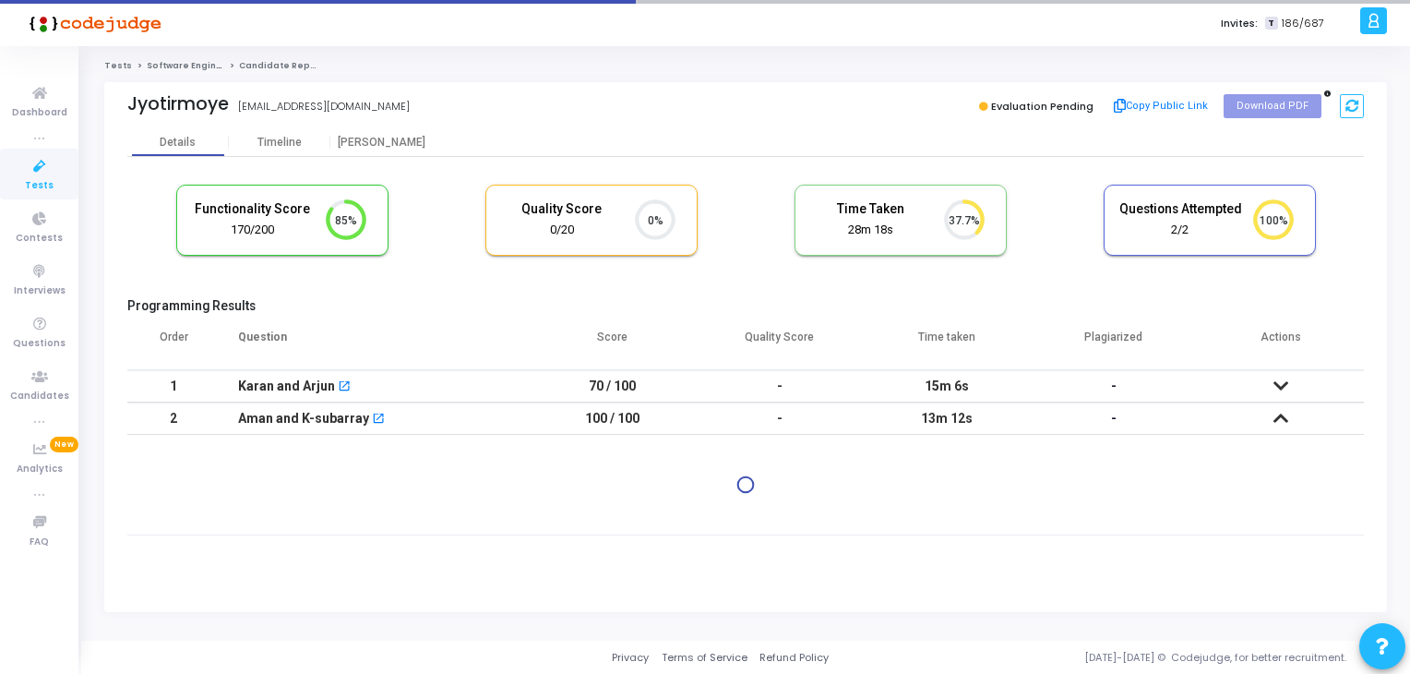
scroll to position [0, 0]
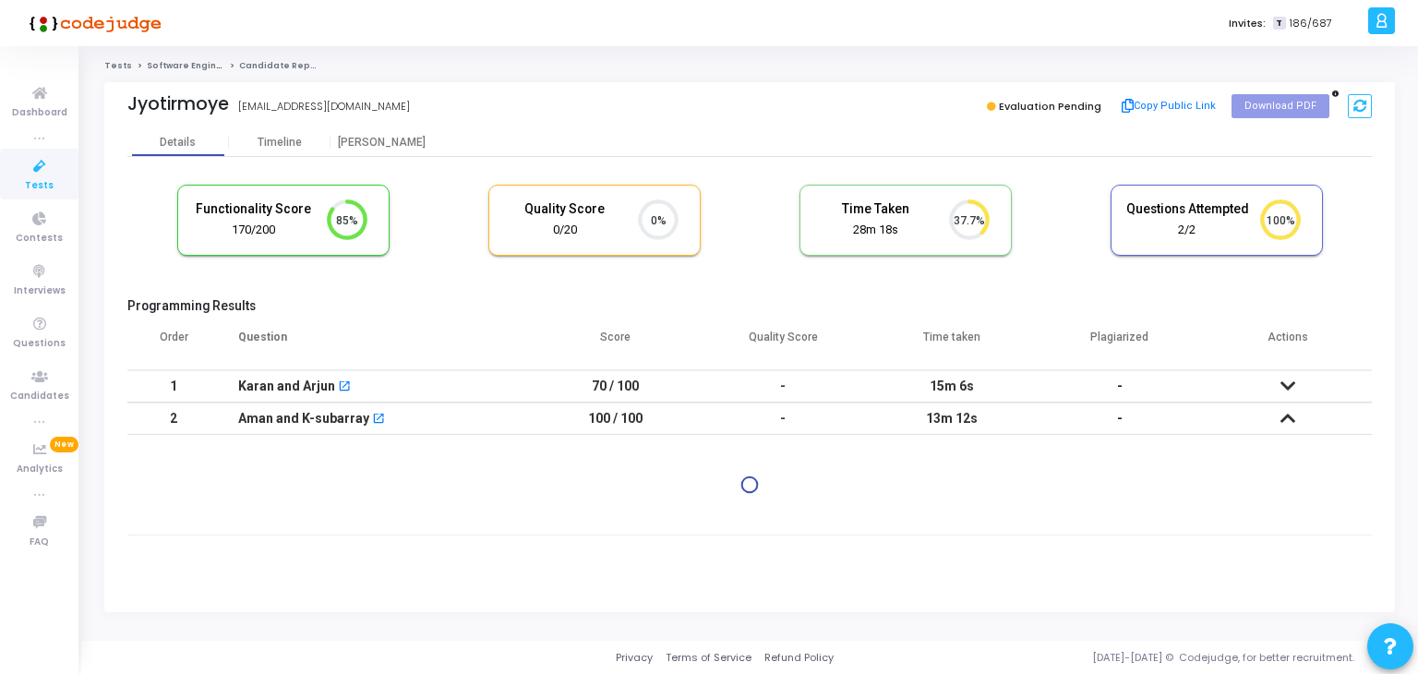
click at [964, 417] on td "13m 12s" at bounding box center [951, 418] width 168 height 32
click at [329, 410] on mat-tooltip-component "Karan and Arjun" at bounding box center [286, 426] width 108 height 51
click at [335, 417] on mat-tooltip-component "Karan and Arjun" at bounding box center [286, 426] width 108 height 51
click at [304, 379] on div "Karan and Arjun" at bounding box center [286, 386] width 97 height 30
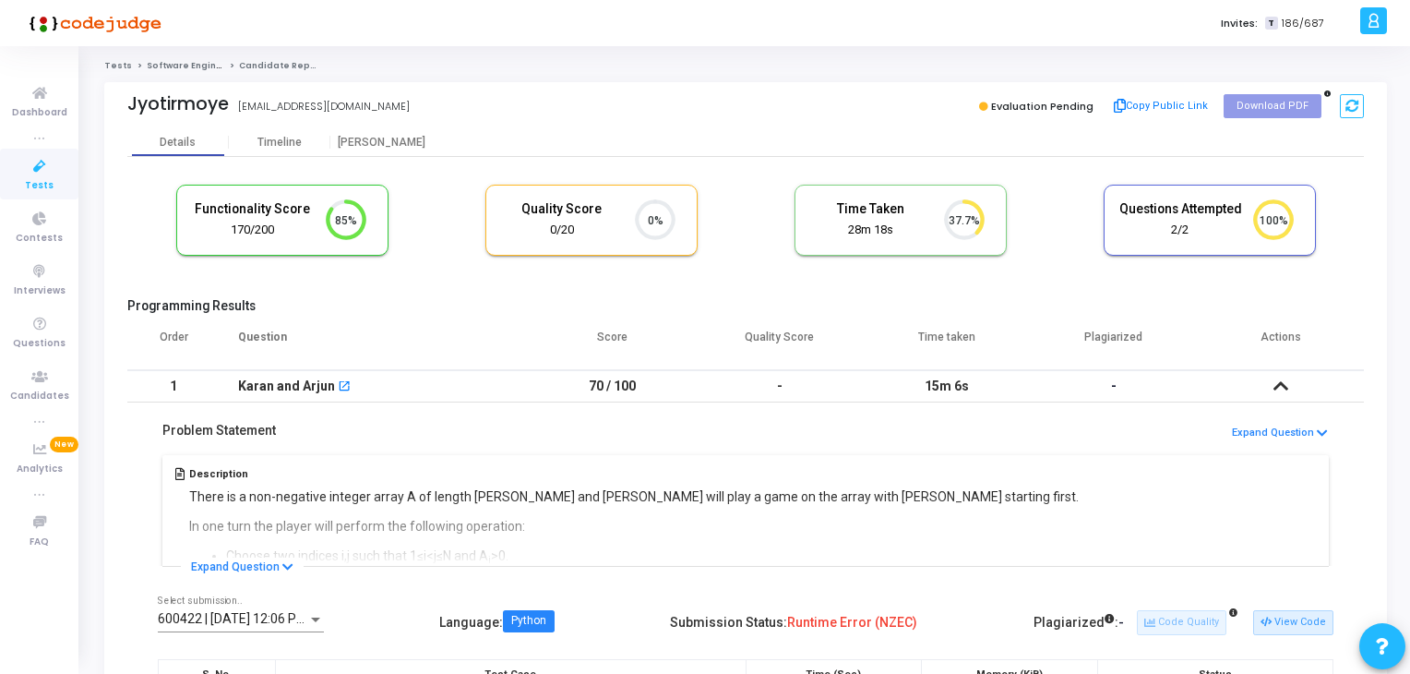
click at [20, 181] on link "Tests" at bounding box center [39, 174] width 78 height 51
